Goal: Information Seeking & Learning: Learn about a topic

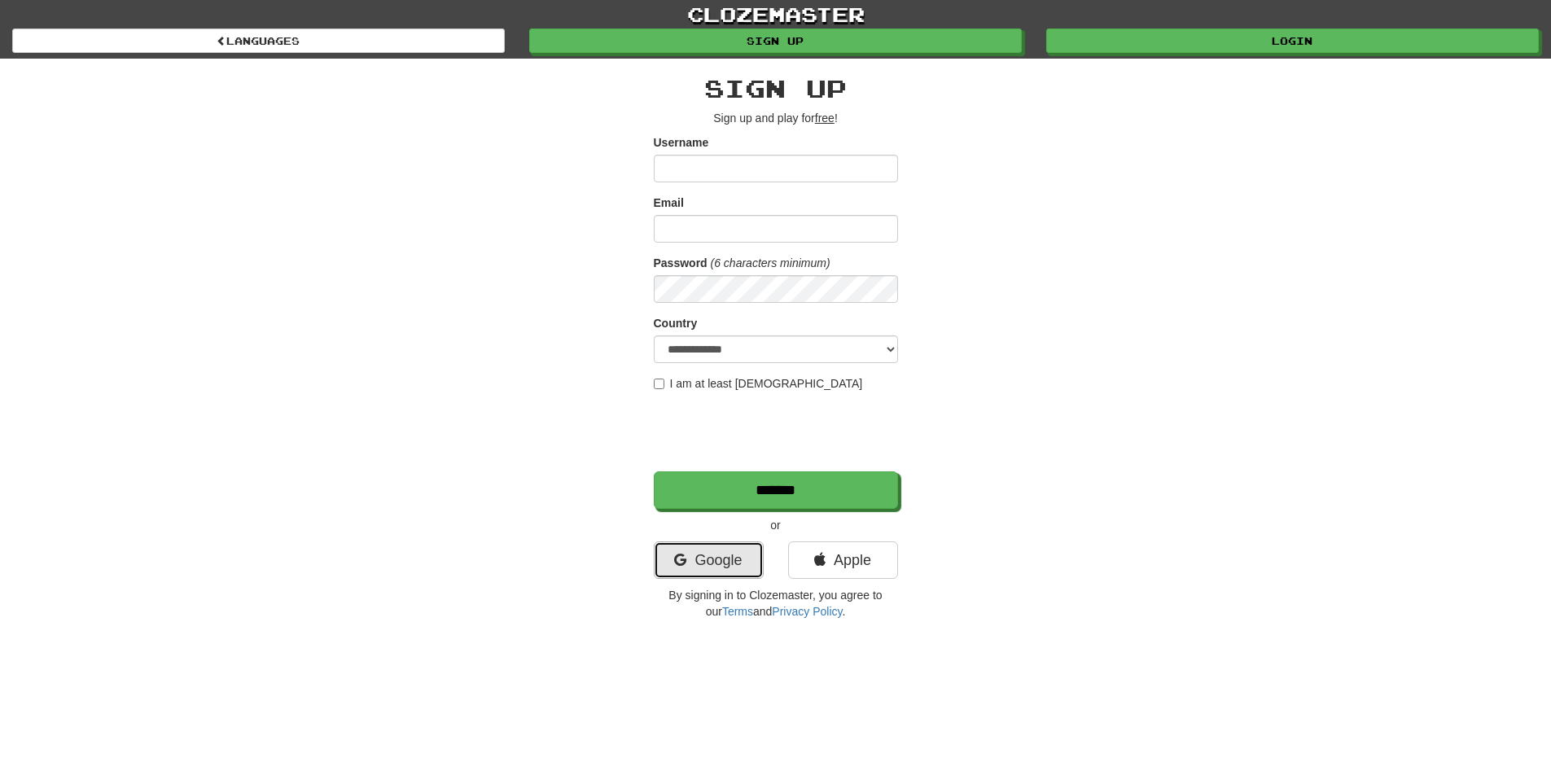
click at [719, 553] on link "Google" at bounding box center [709, 559] width 110 height 38
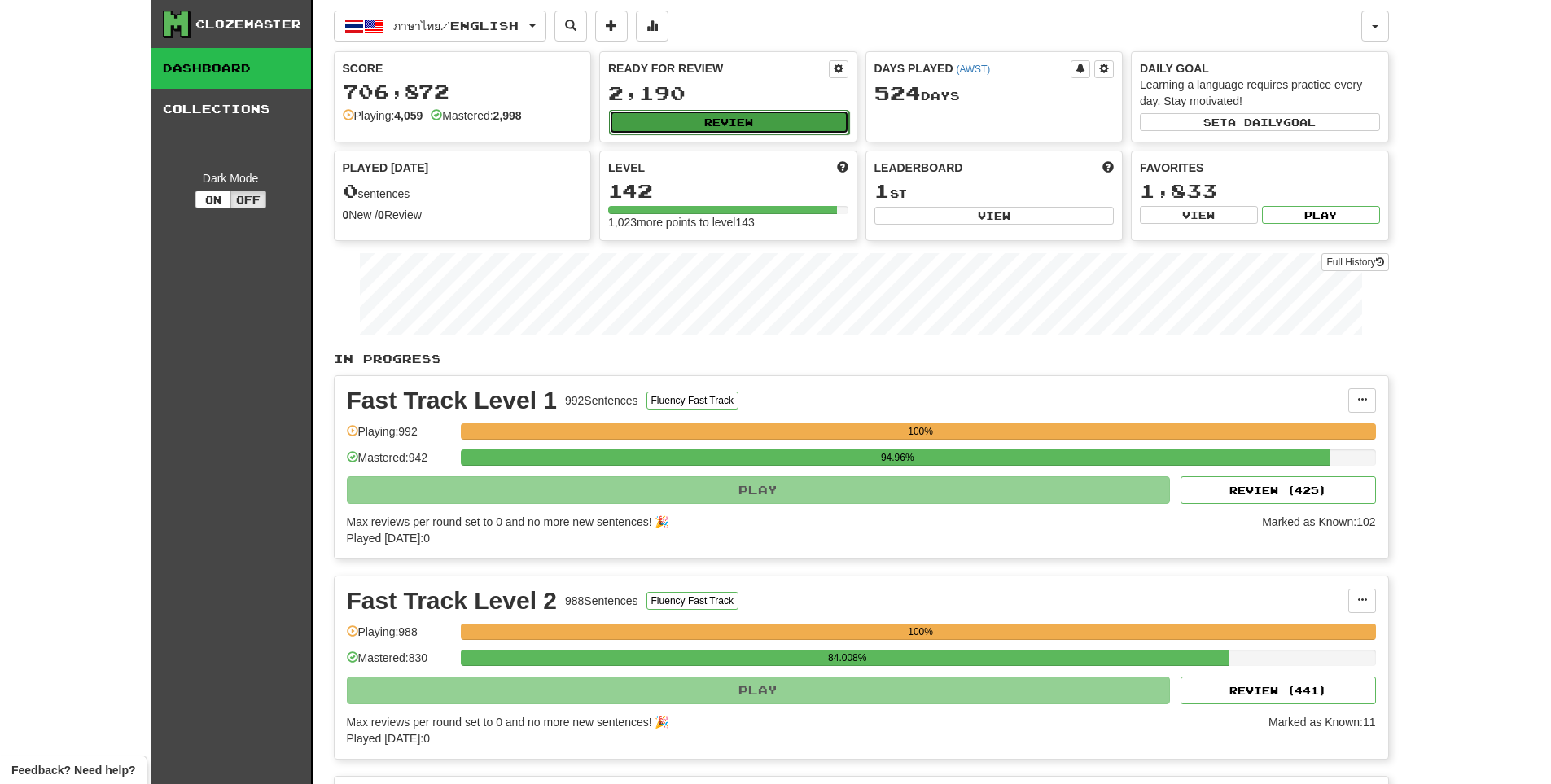
click at [678, 130] on button "Review" at bounding box center [729, 122] width 240 height 24
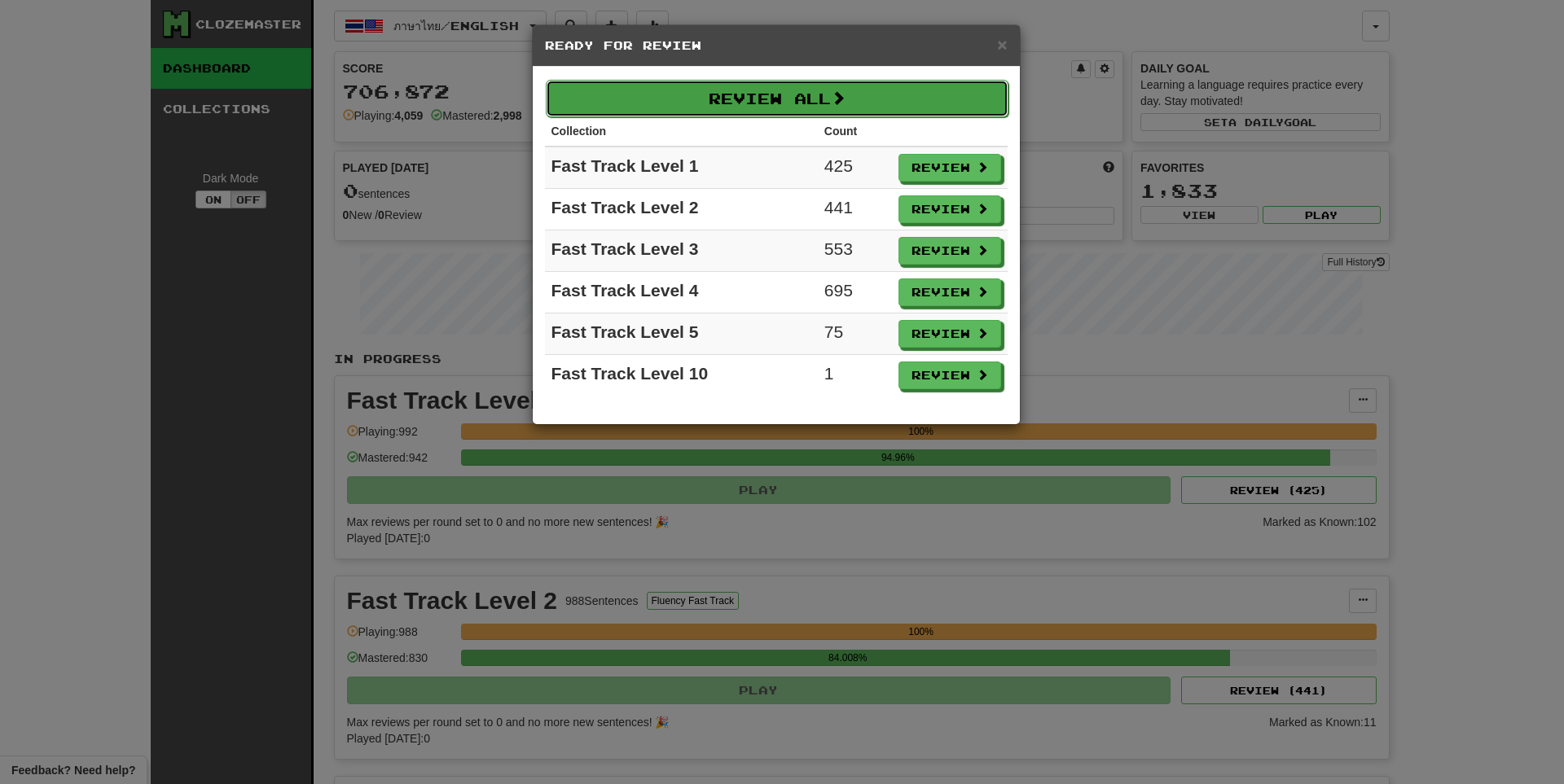
click at [730, 100] on button "Review All" at bounding box center [777, 98] width 463 height 38
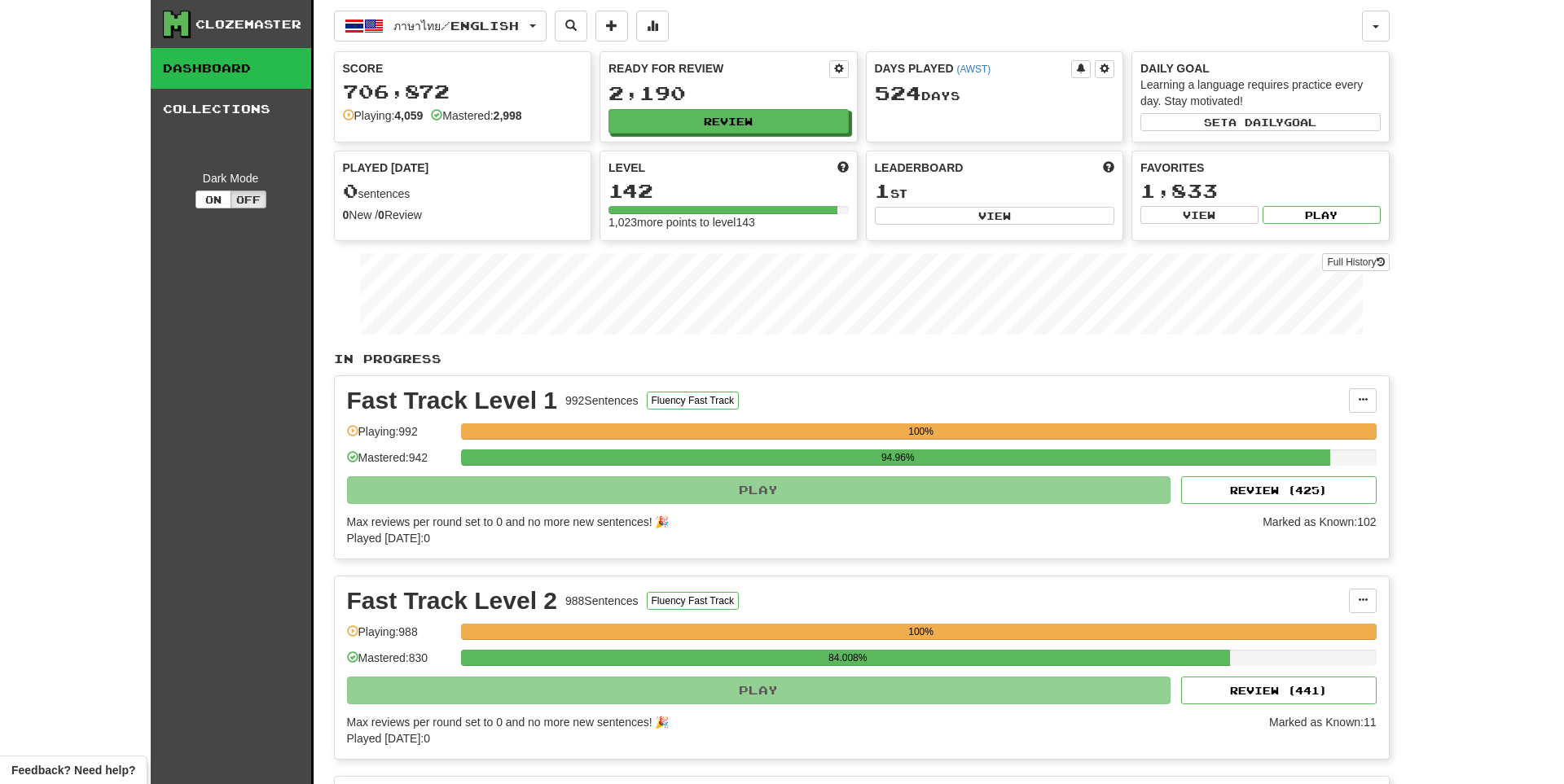
select select "**"
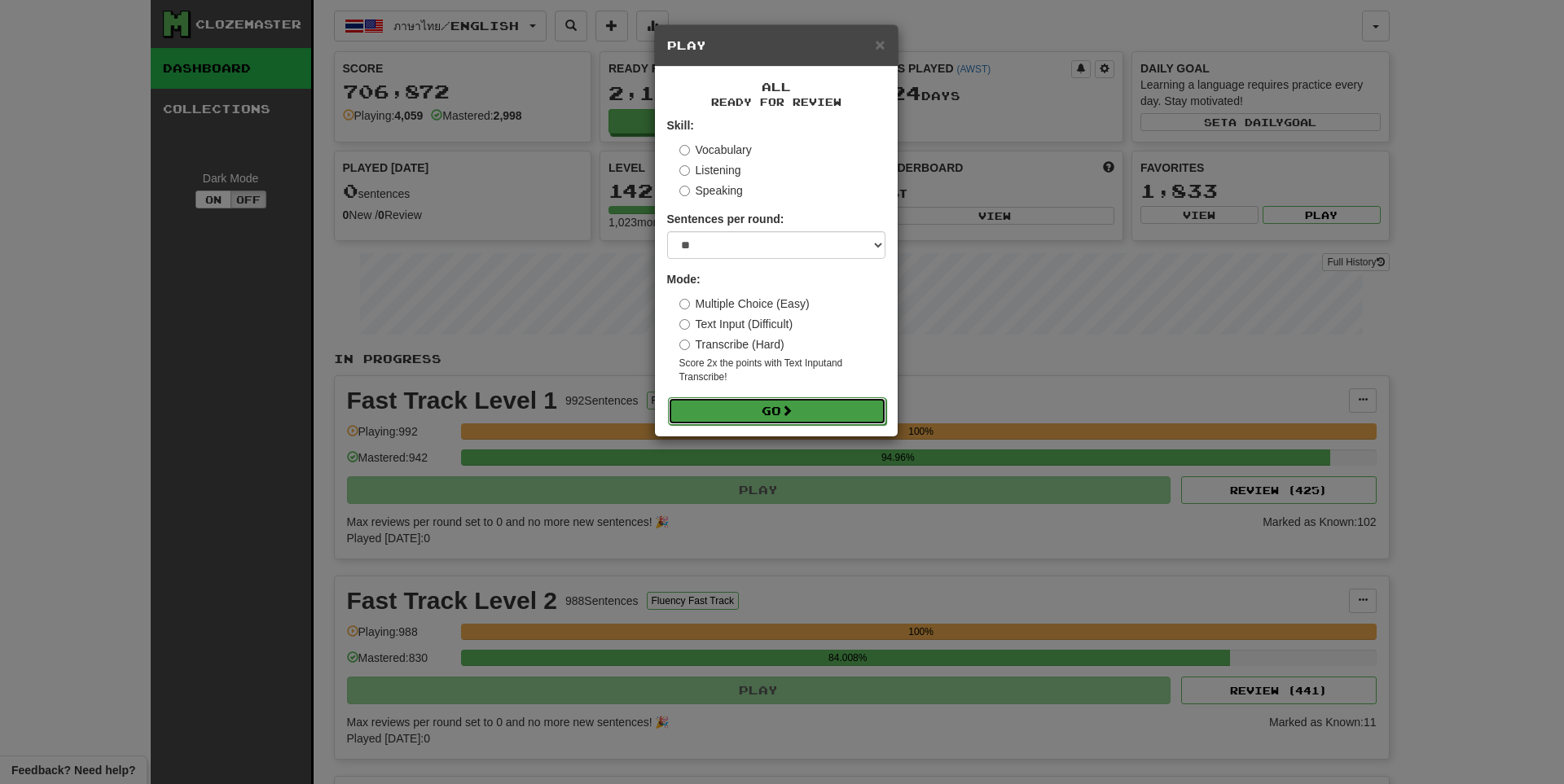
click at [755, 409] on button "Go" at bounding box center [777, 410] width 218 height 28
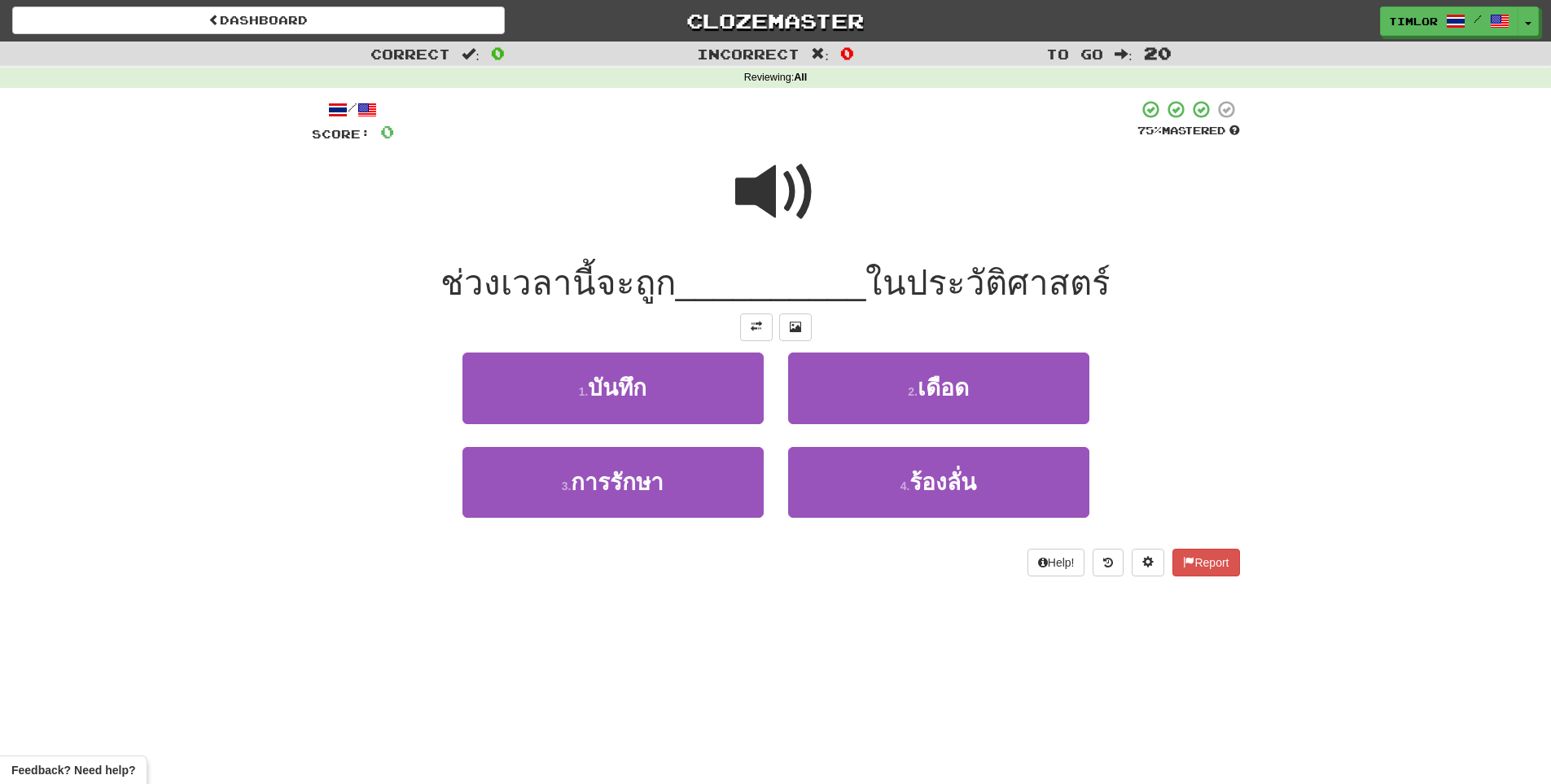
click at [757, 215] on span at bounding box center [776, 192] width 81 height 81
click at [780, 226] on span at bounding box center [776, 192] width 81 height 81
click at [785, 229] on span at bounding box center [776, 192] width 81 height 81
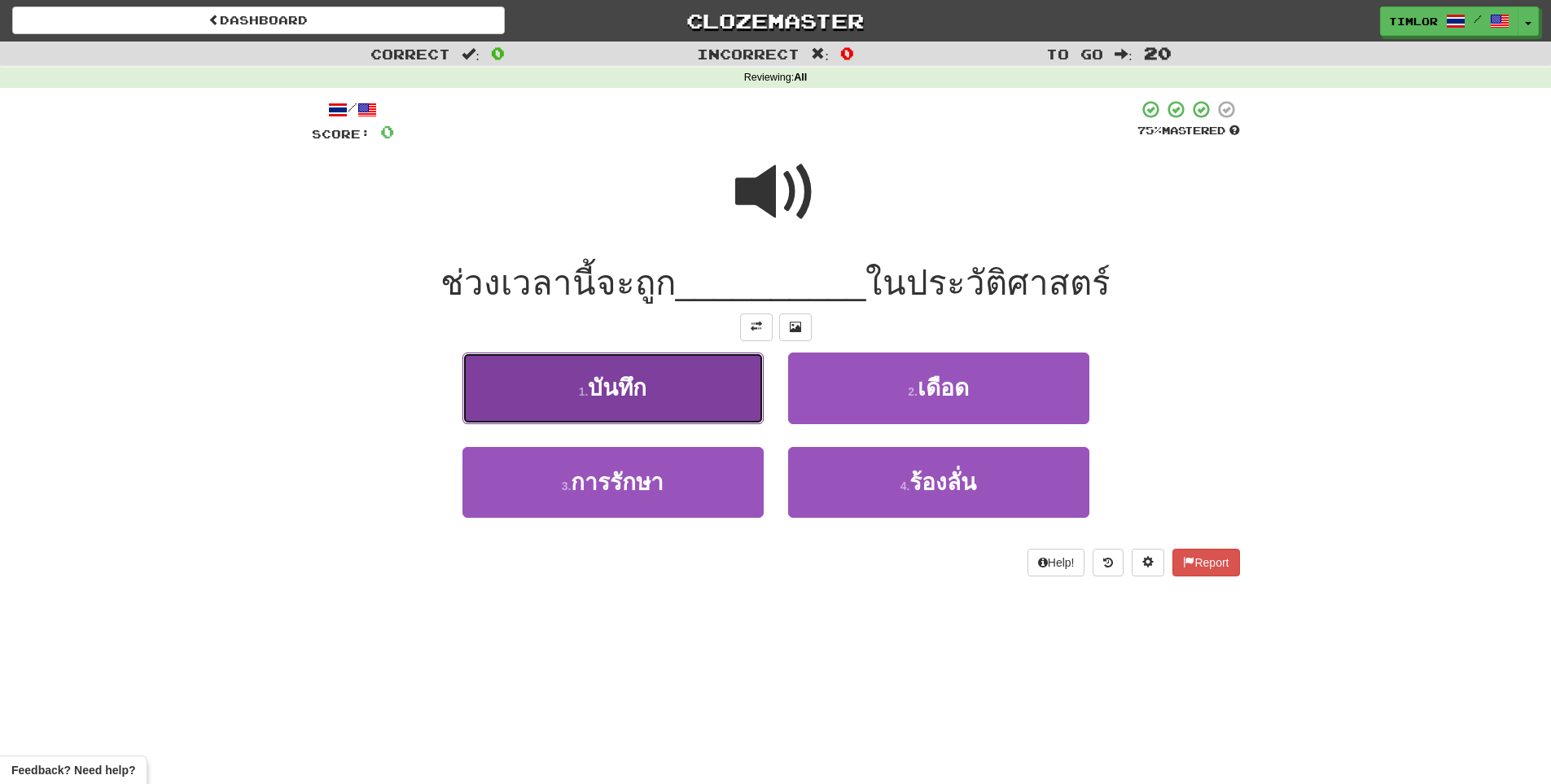
click at [660, 402] on button "1 . บันทึก" at bounding box center [613, 387] width 301 height 71
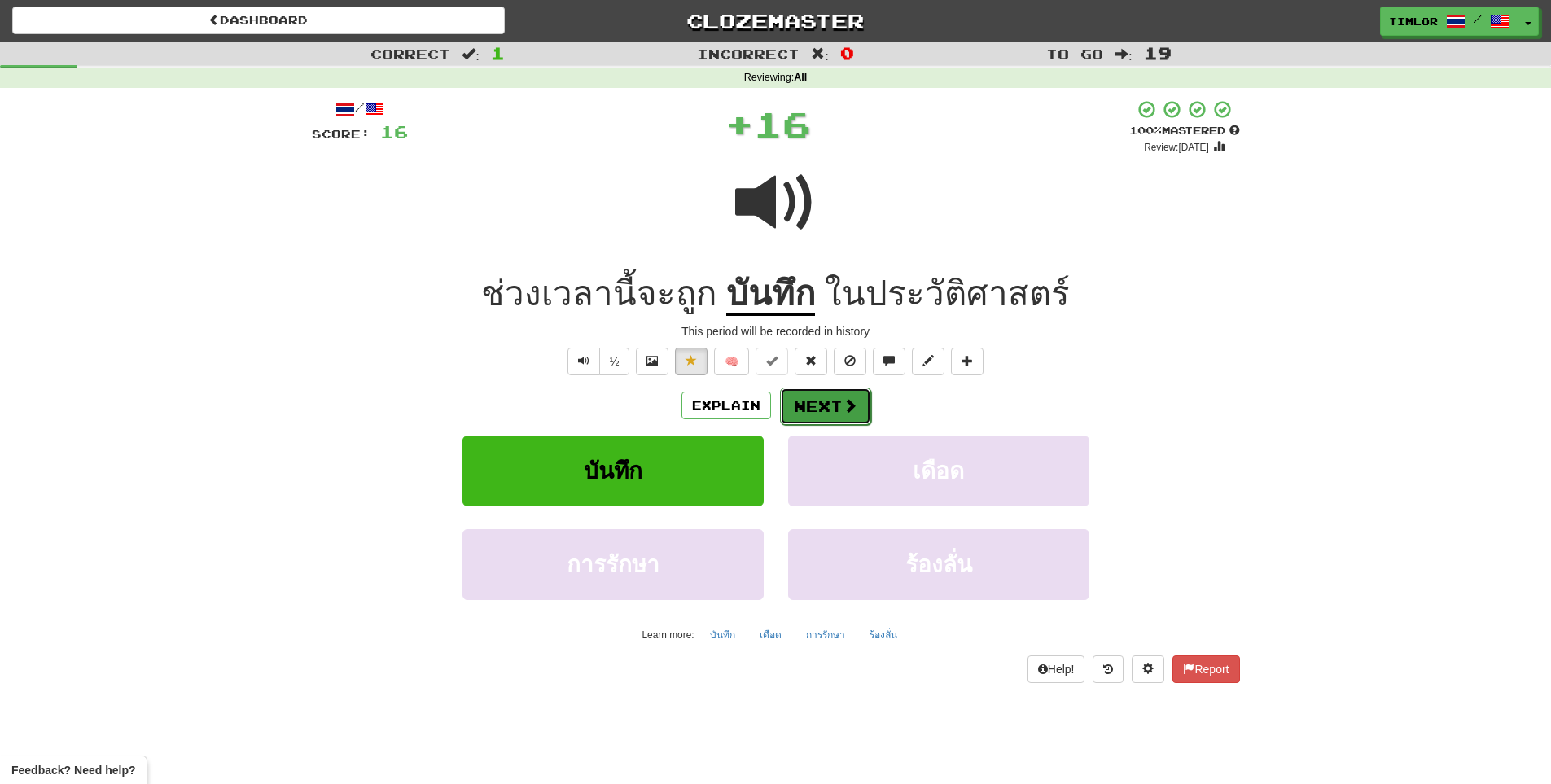
click at [806, 409] on button "Next" at bounding box center [826, 406] width 91 height 38
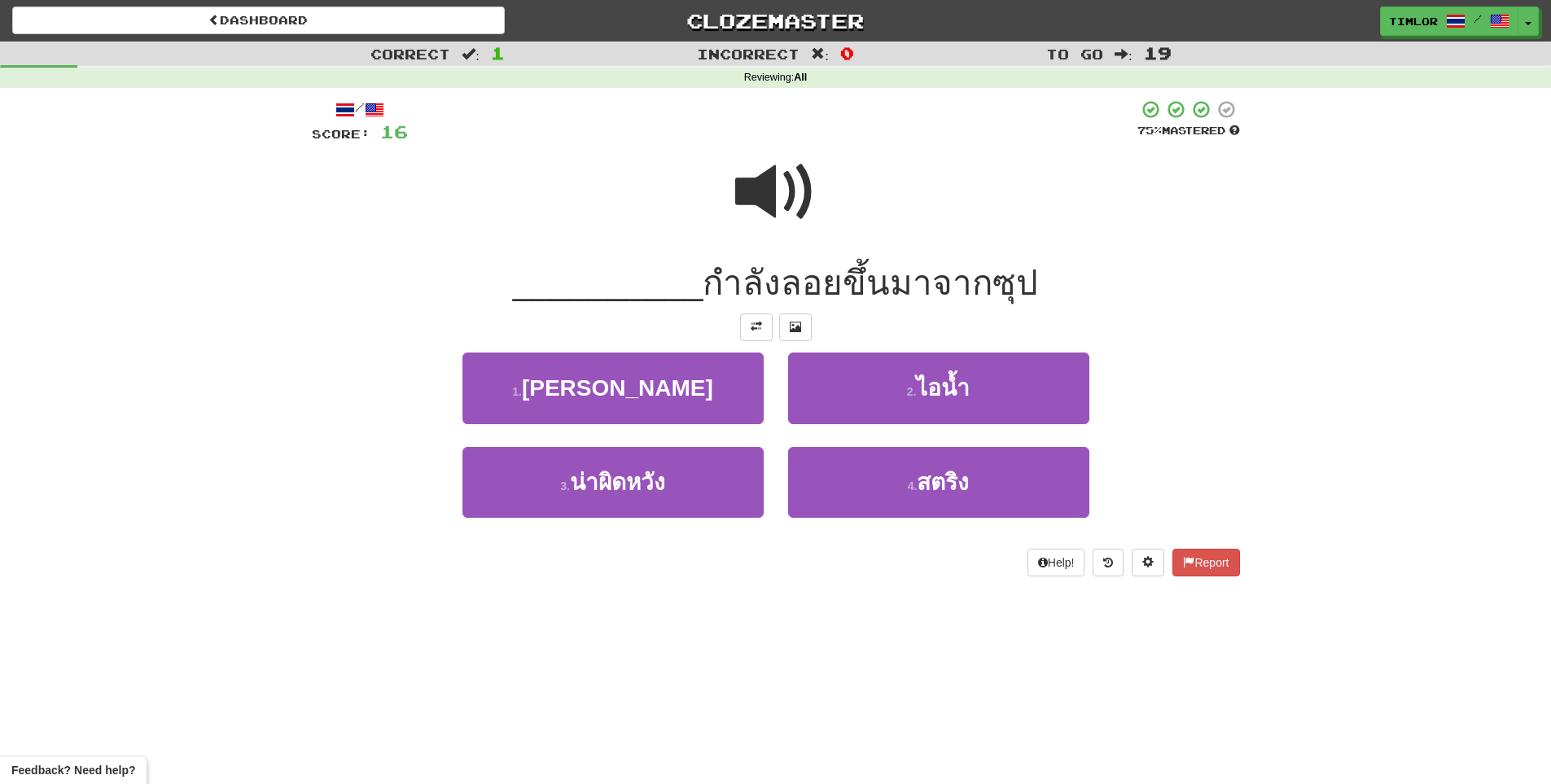
click at [735, 201] on span at bounding box center [776, 192] width 81 height 81
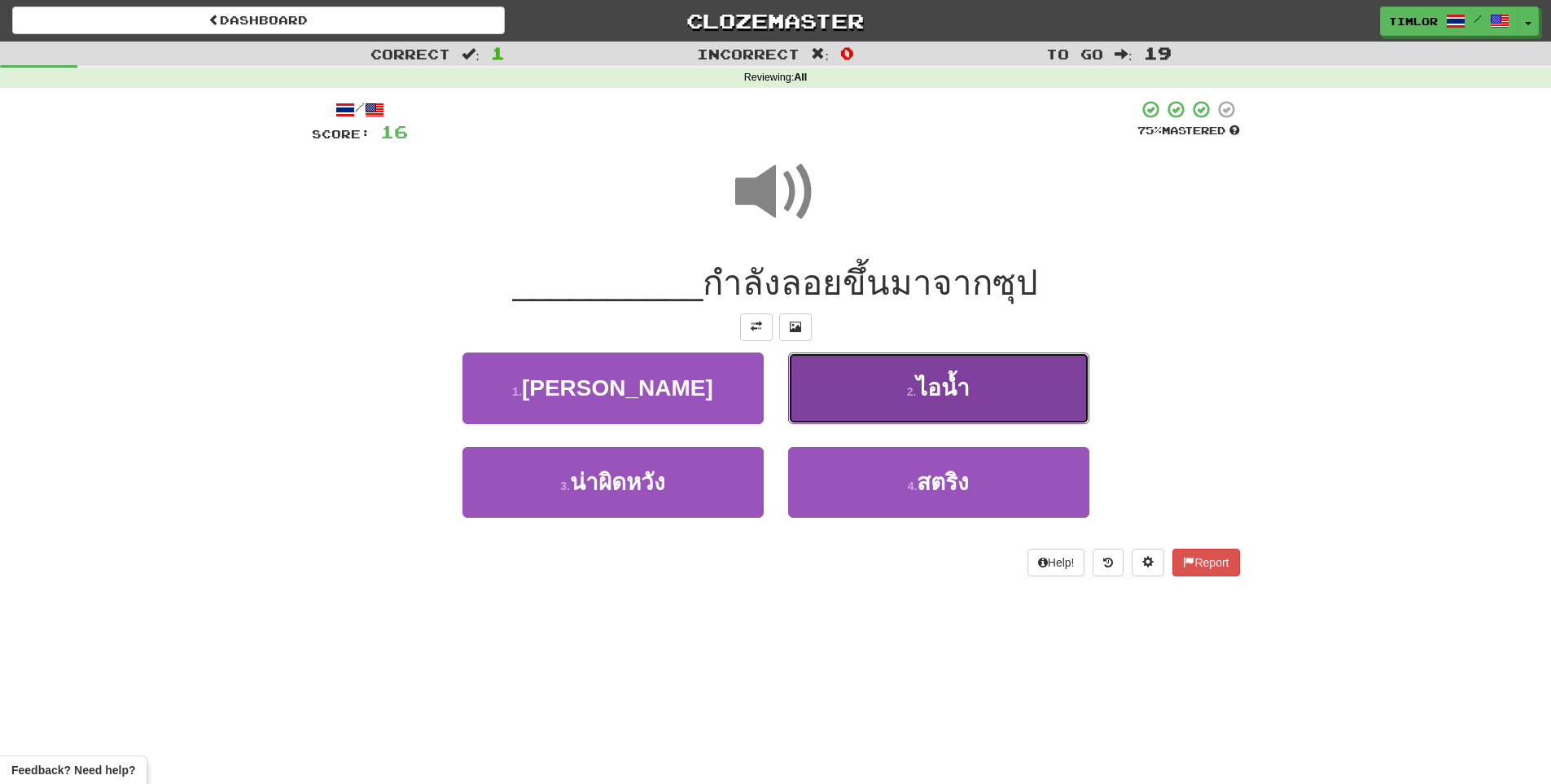
click at [838, 392] on button "2 . ไอน้ำ" at bounding box center [938, 387] width 301 height 71
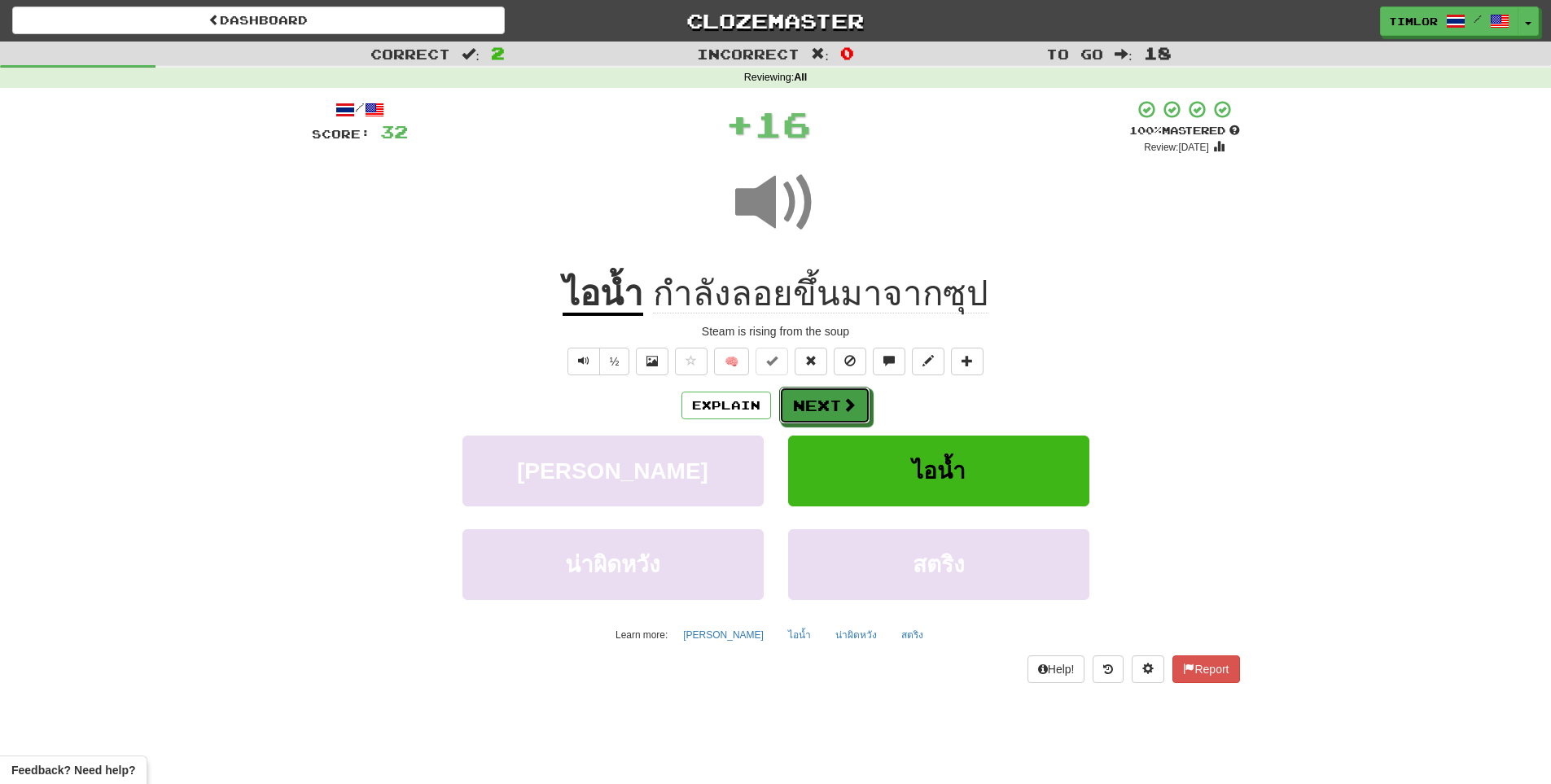
click at [838, 392] on button "Next" at bounding box center [825, 405] width 91 height 38
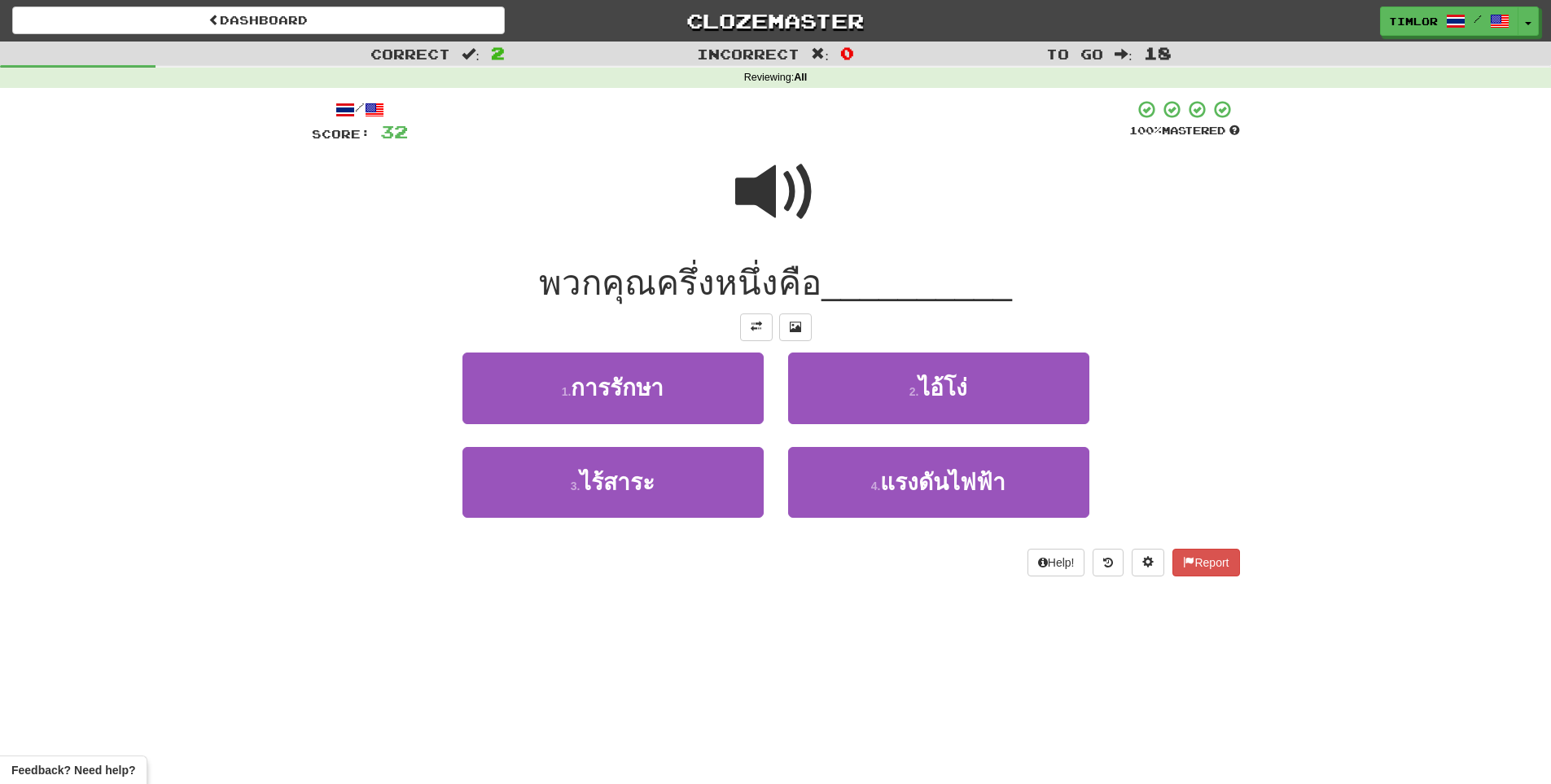
click at [802, 154] on span at bounding box center [776, 192] width 81 height 81
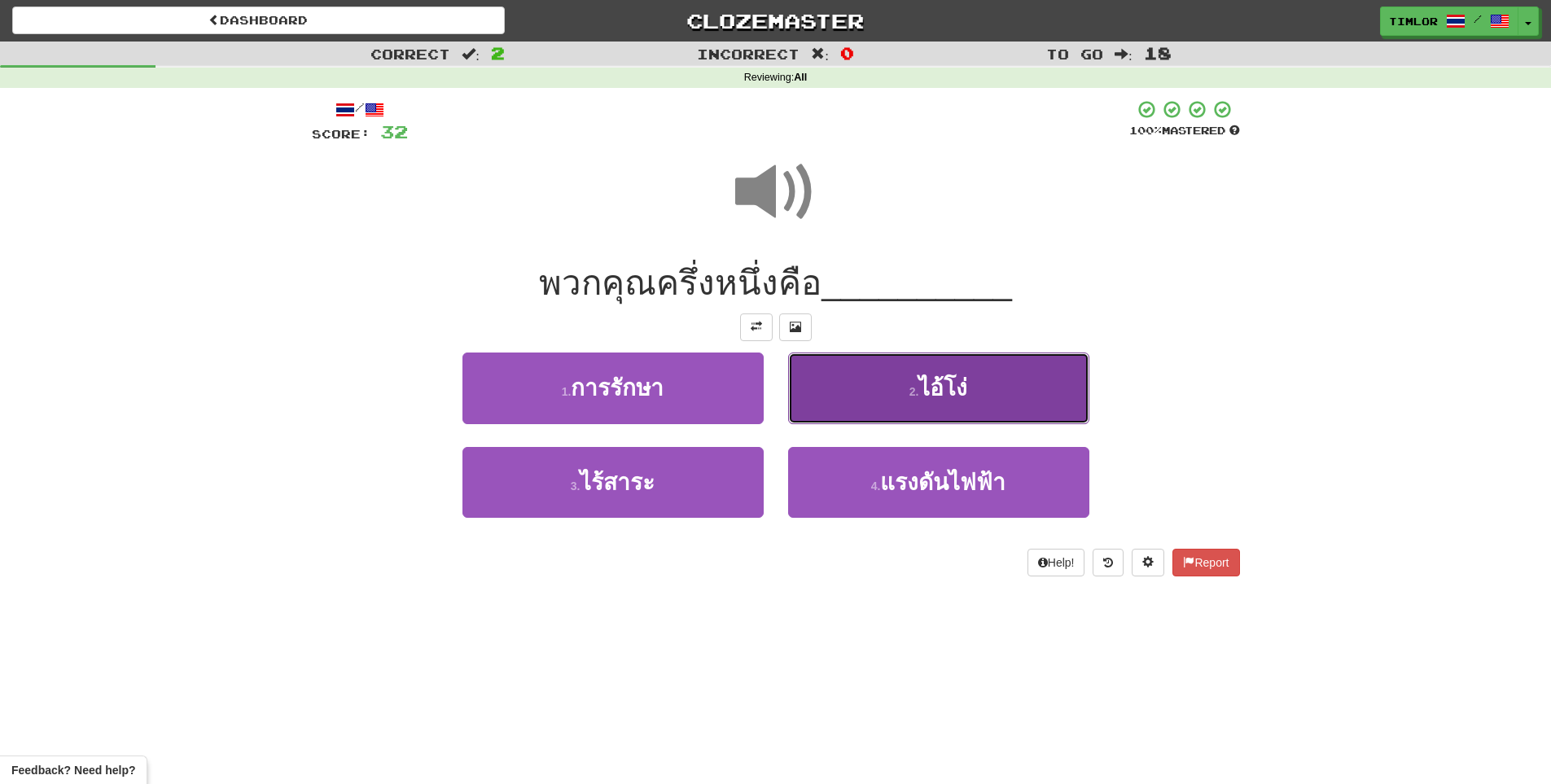
click at [904, 415] on button "2 . ไอ้โง่" at bounding box center [938, 387] width 301 height 71
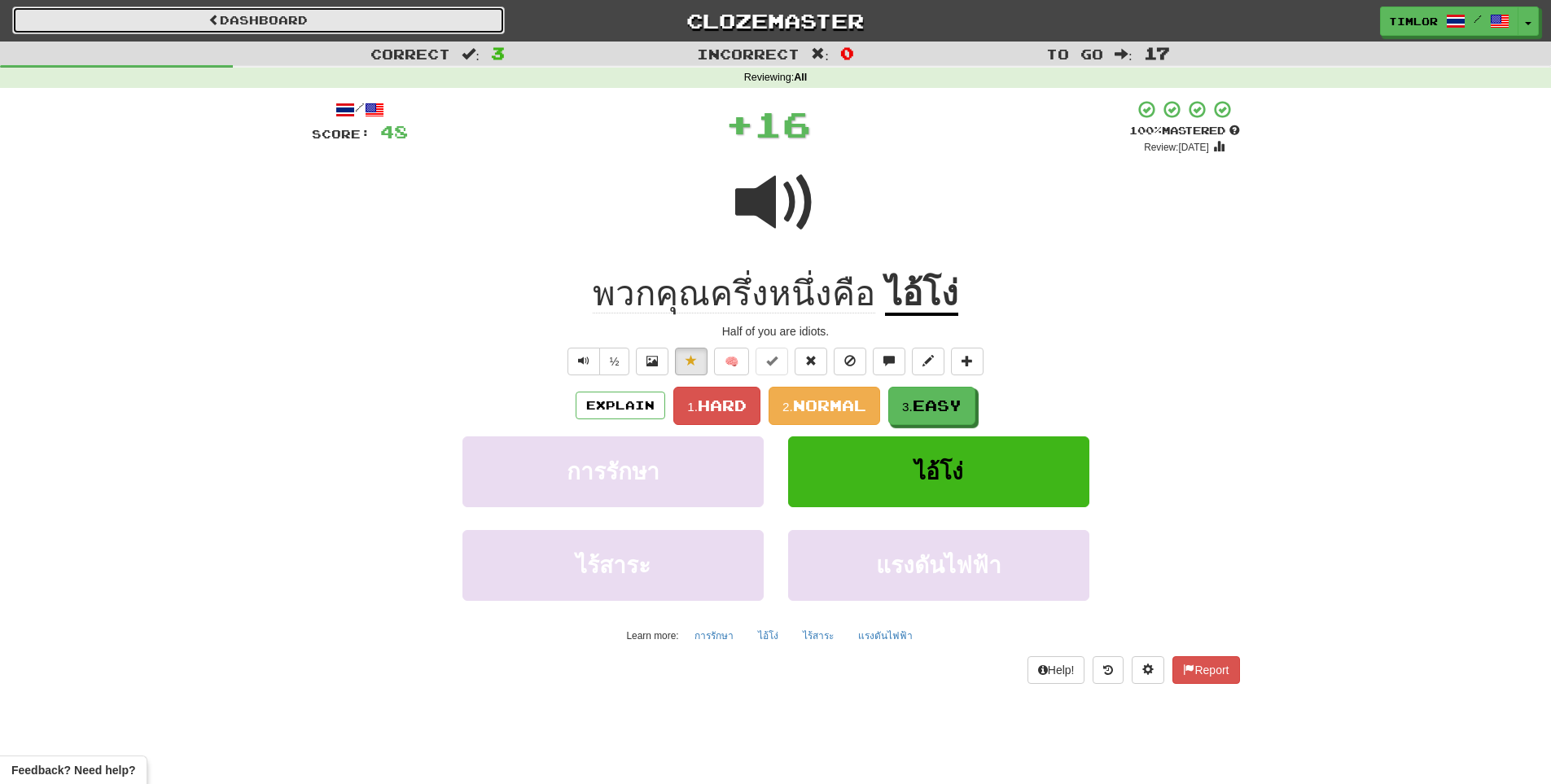
click at [302, 23] on link "Dashboard" at bounding box center [258, 20] width 493 height 28
